Goal: Transaction & Acquisition: Purchase product/service

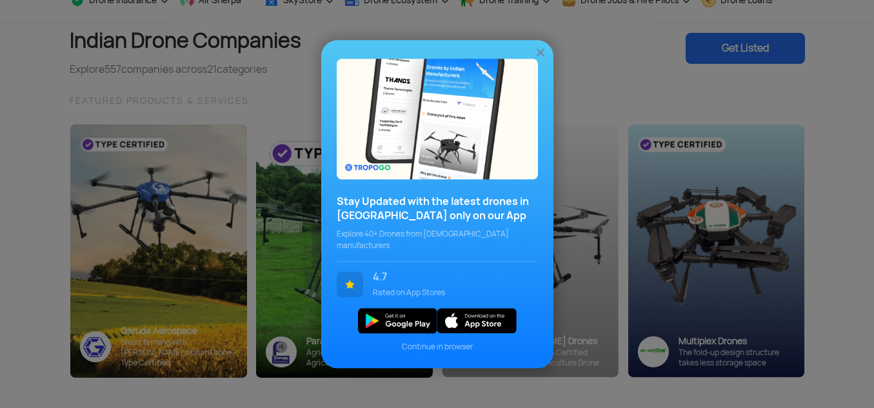
scroll to position [64, 0]
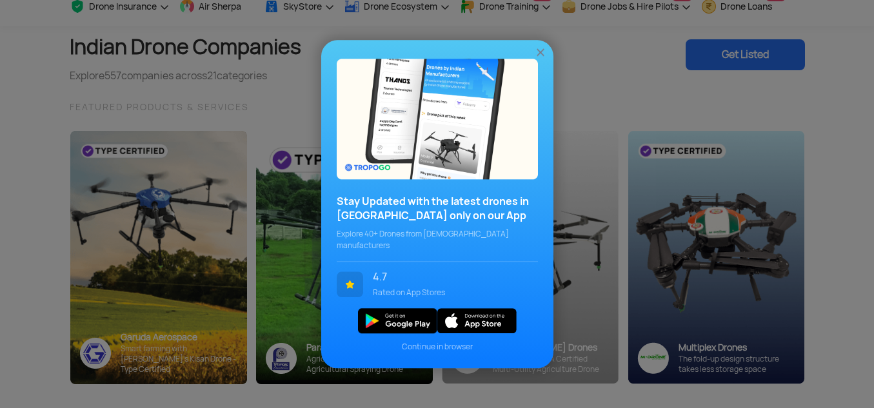
click at [539, 59] on img at bounding box center [540, 52] width 13 height 13
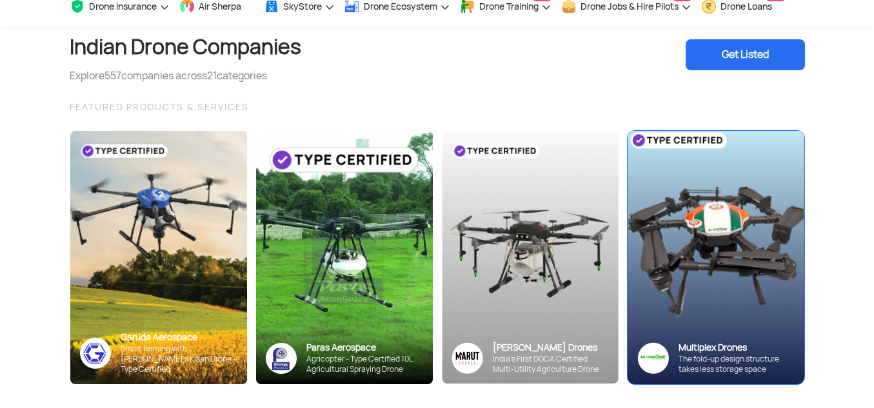
click at [713, 245] on img at bounding box center [716, 257] width 194 height 279
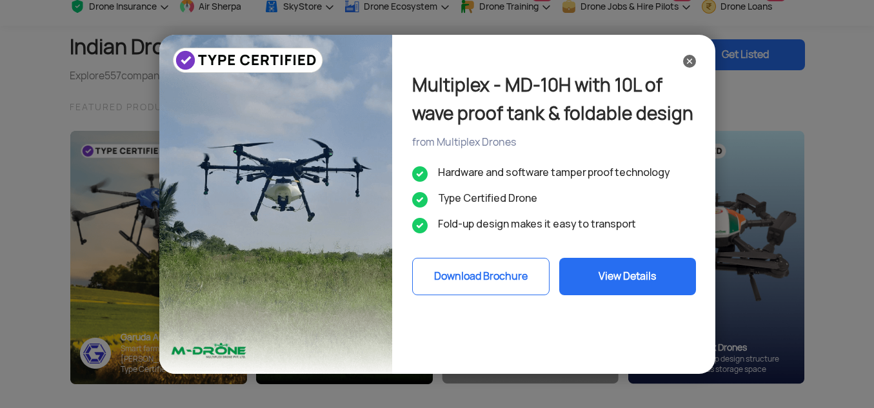
click at [634, 268] on button "View Details" at bounding box center [627, 276] width 137 height 37
click at [686, 67] on img at bounding box center [689, 61] width 13 height 13
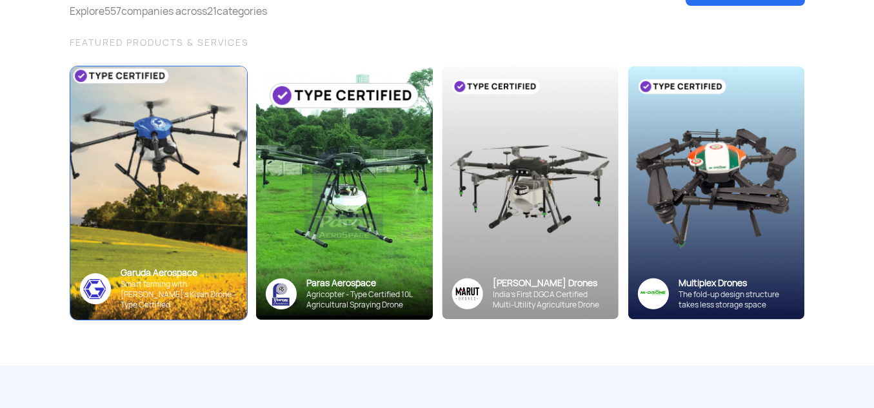
scroll to position [0, 0]
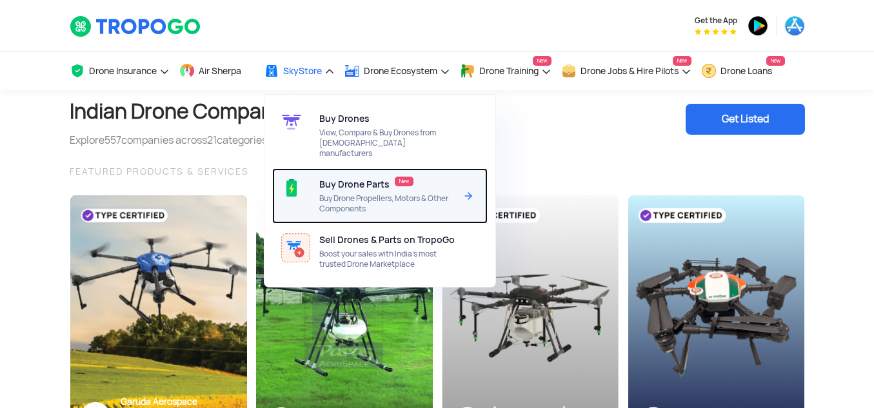
click at [347, 182] on div "Buy Drone Parts New Buy Drone Propellers, Motors & Other Components" at bounding box center [389, 195] width 141 height 55
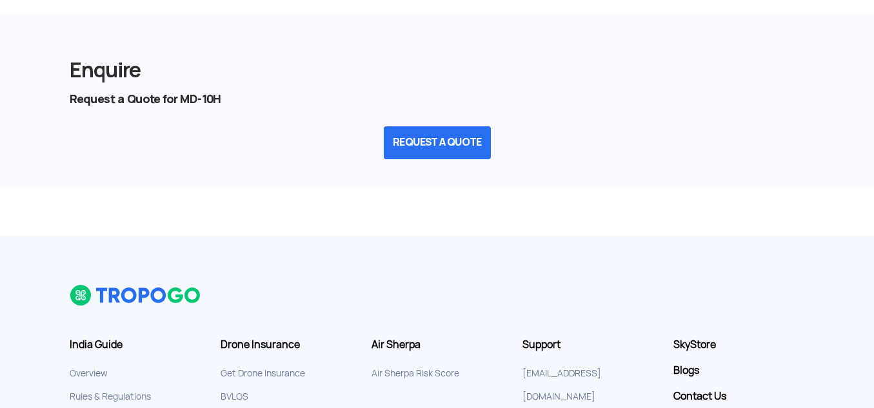
scroll to position [1677, 0]
